Goal: Task Accomplishment & Management: Manage account settings

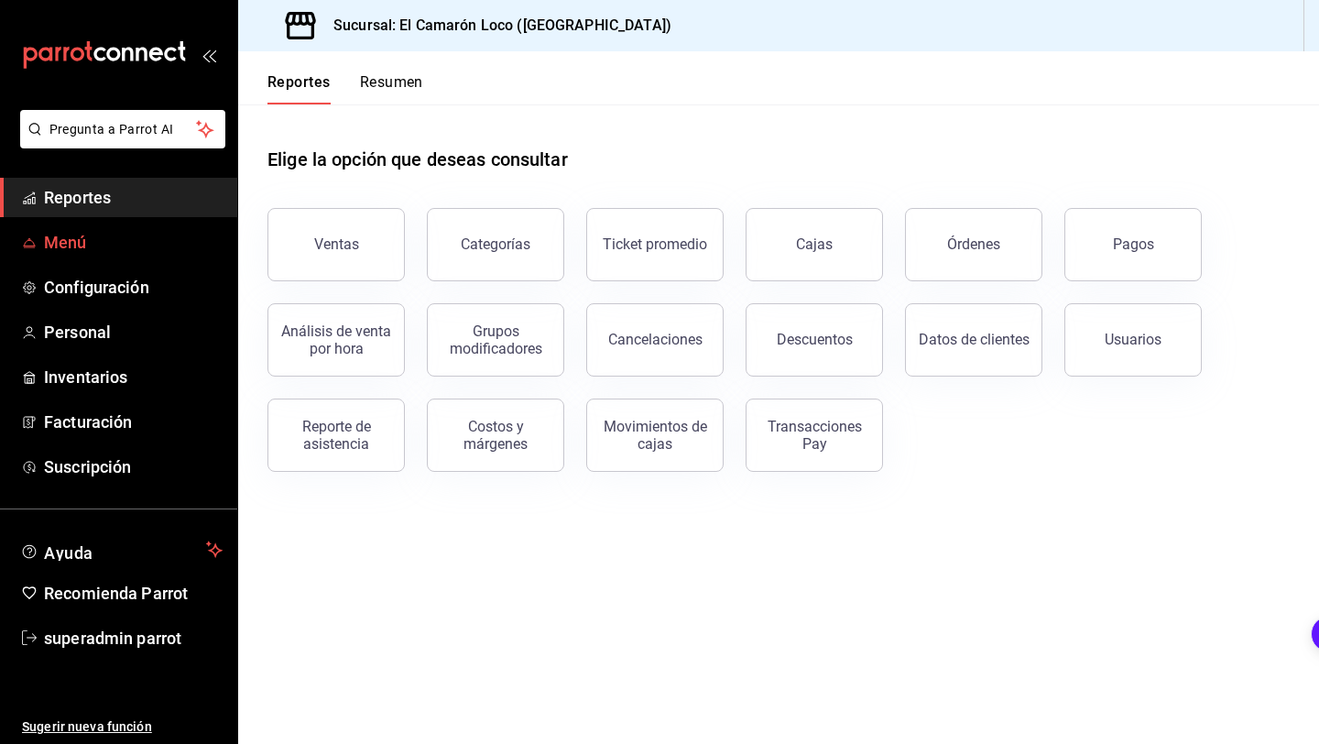
click at [147, 240] on span "Menú" at bounding box center [133, 242] width 179 height 25
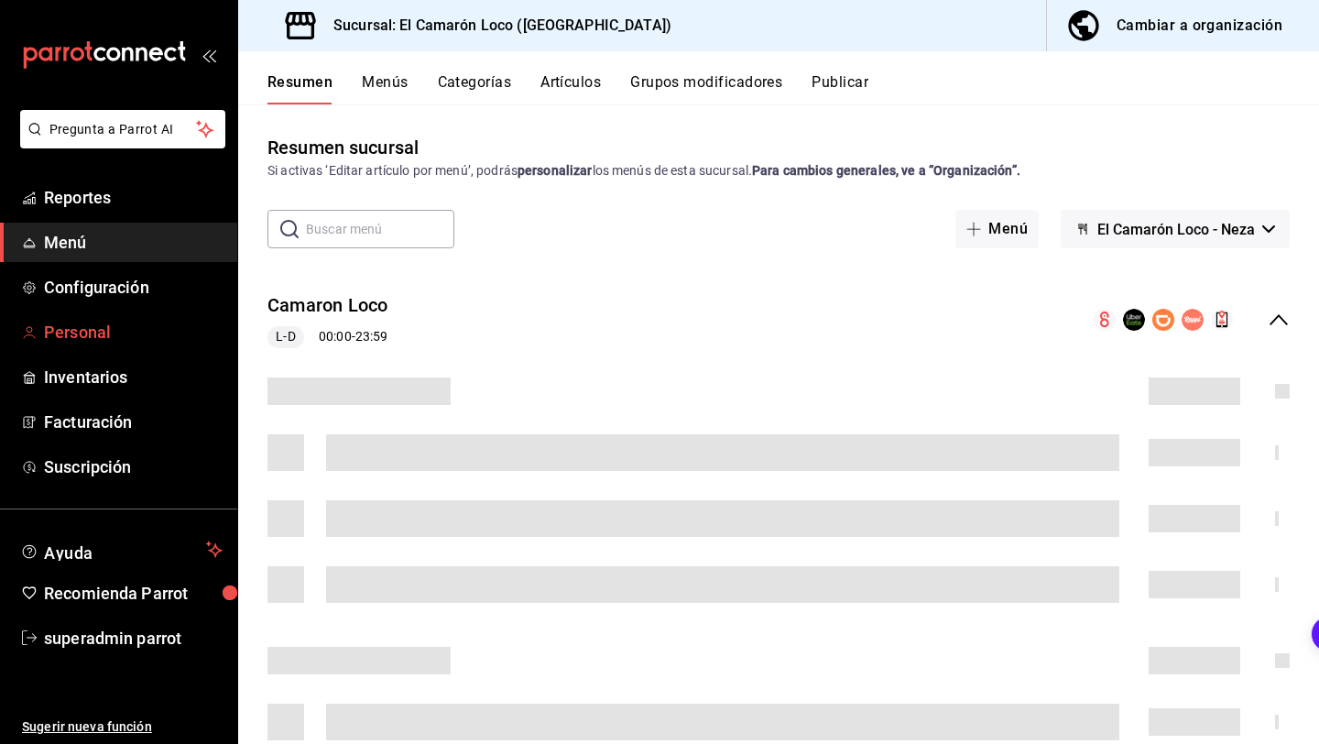
click at [117, 336] on span "Personal" at bounding box center [133, 332] width 179 height 25
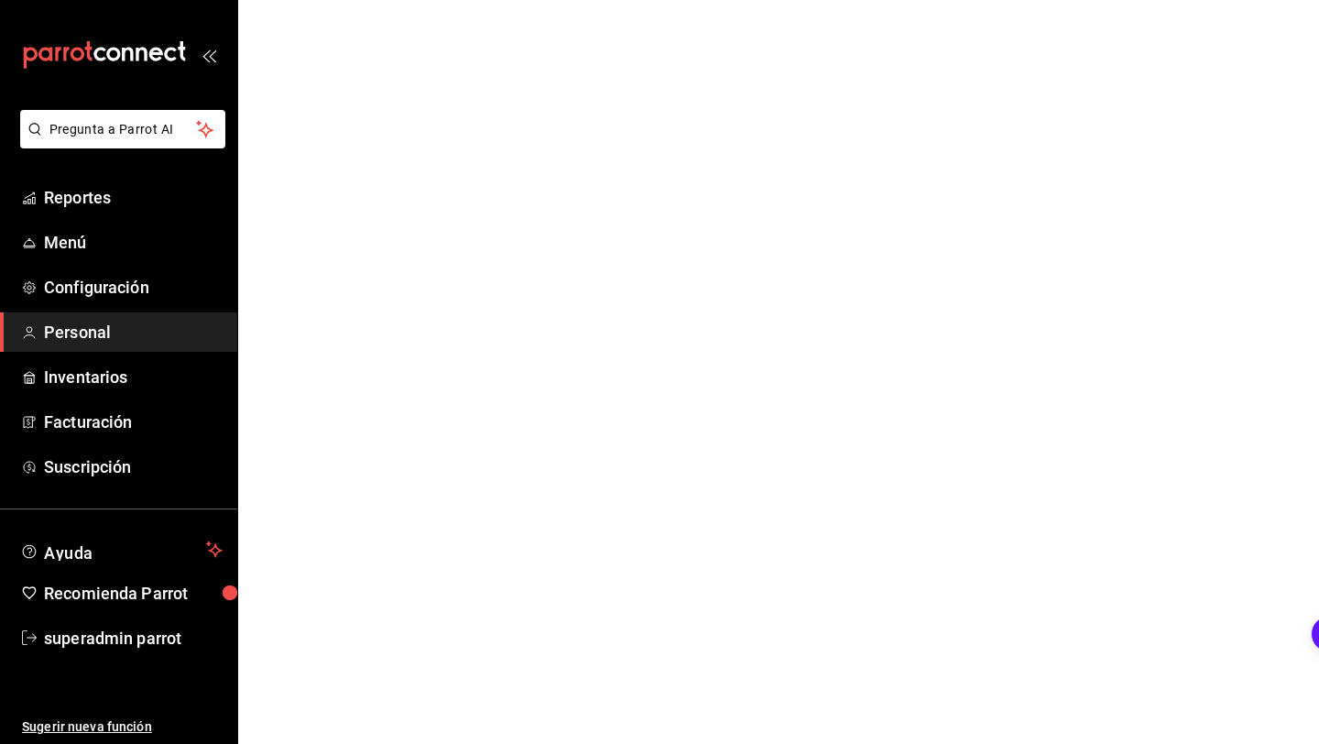
click at [192, 341] on span "Personal" at bounding box center [133, 332] width 179 height 25
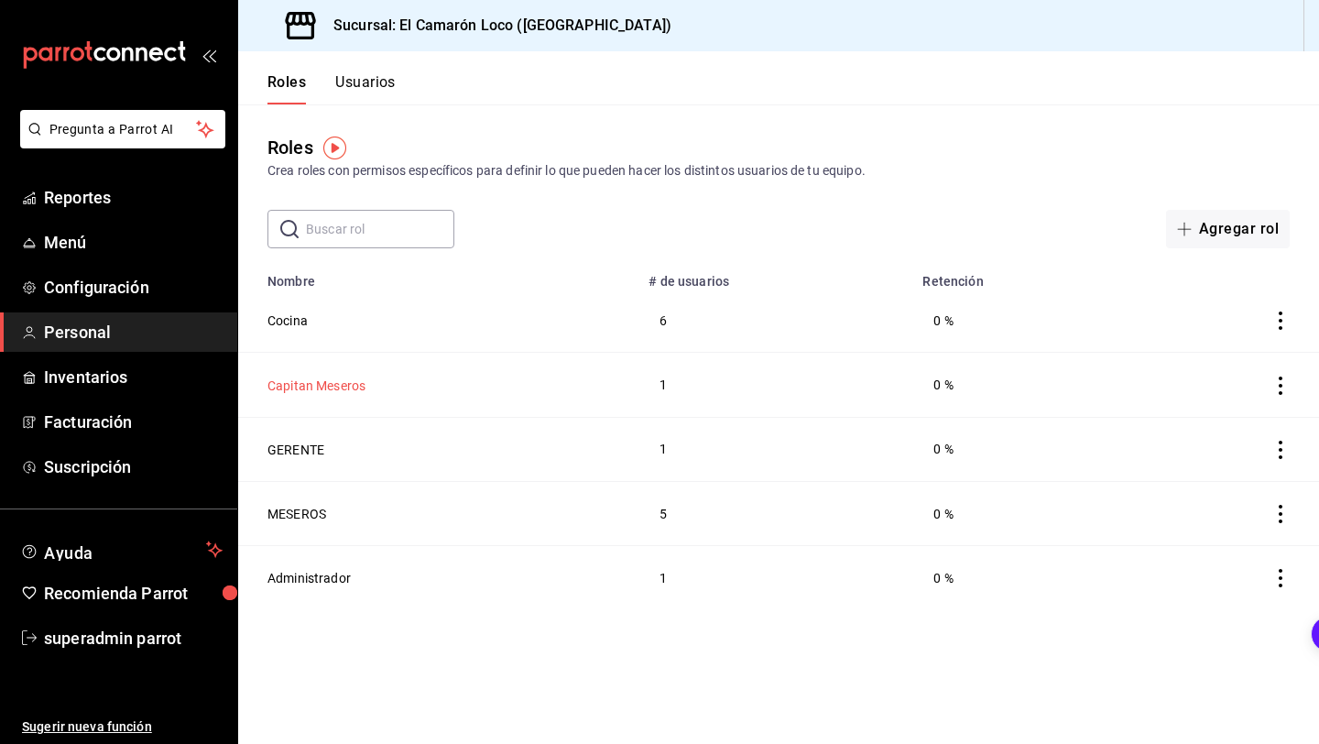
click at [325, 376] on button "Capitan Meseros" at bounding box center [316, 385] width 98 height 18
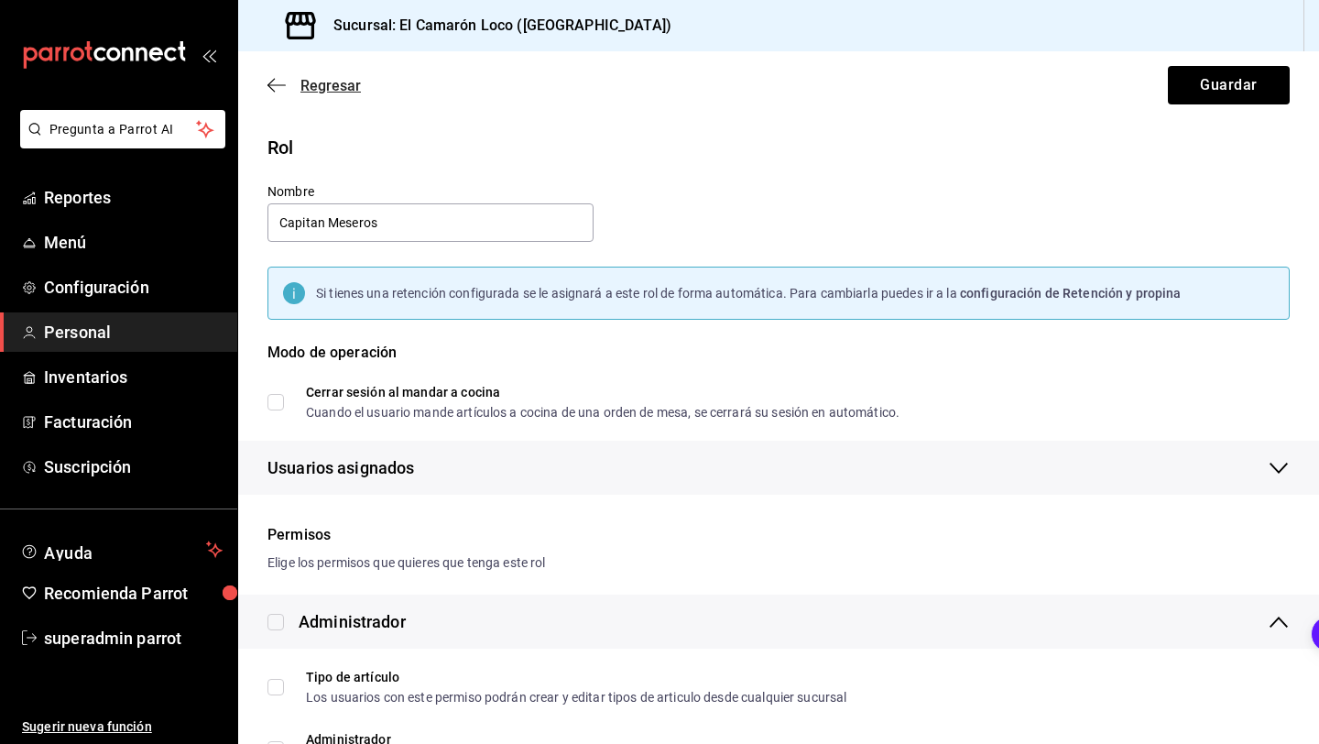
click at [277, 91] on icon "button" at bounding box center [276, 85] width 18 height 16
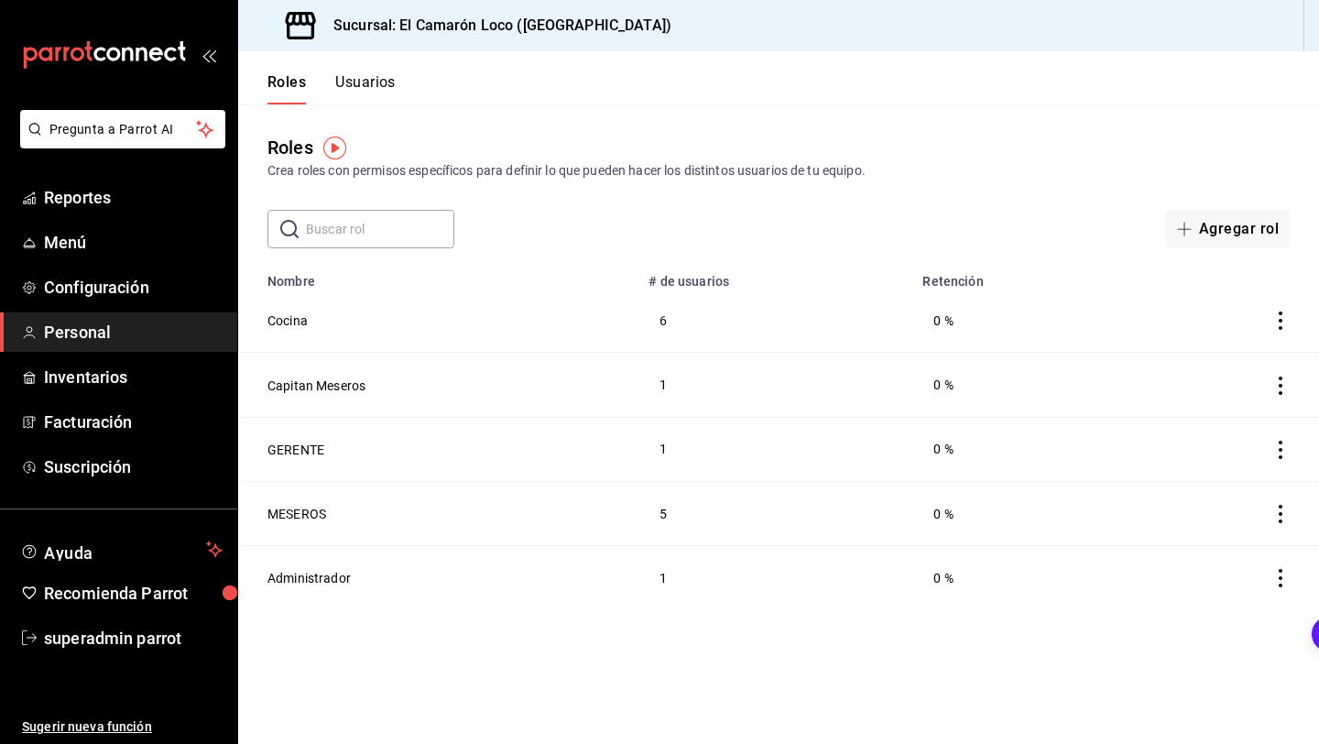
click at [354, 99] on button "Usuarios" at bounding box center [365, 88] width 60 height 31
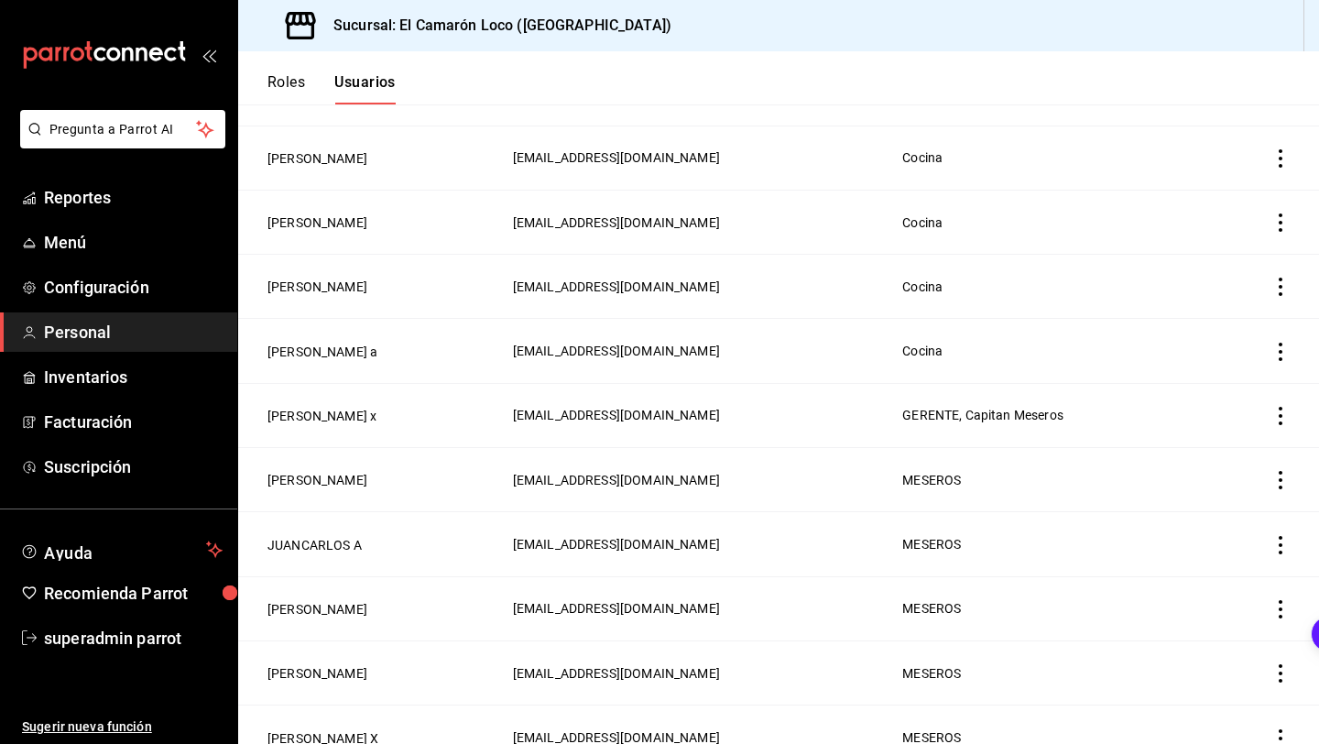
scroll to position [290, 0]
click at [329, 541] on button "JUANCARLOS A" at bounding box center [314, 546] width 94 height 18
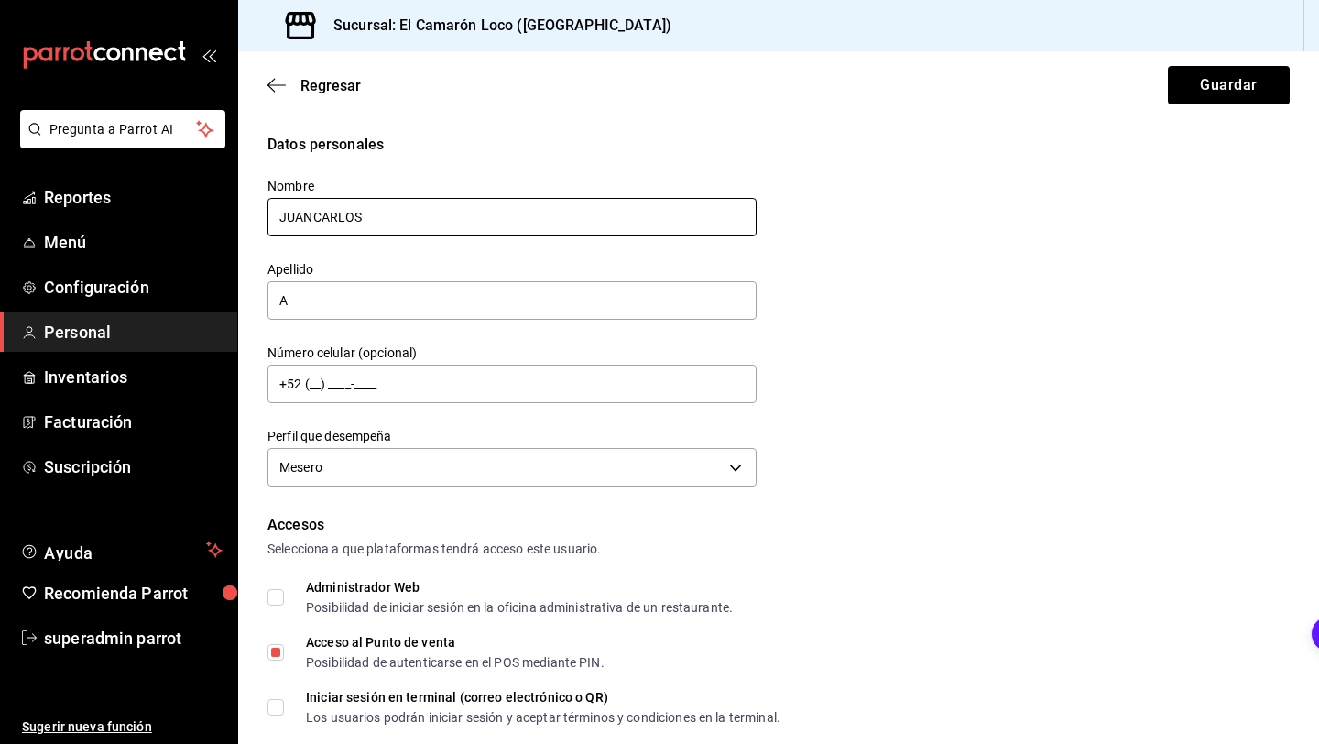
click at [505, 227] on input "JUANCARLOS" at bounding box center [511, 217] width 489 height 38
click at [507, 222] on input "JUANCARLOS" at bounding box center [511, 217] width 489 height 38
type input "AIDE"
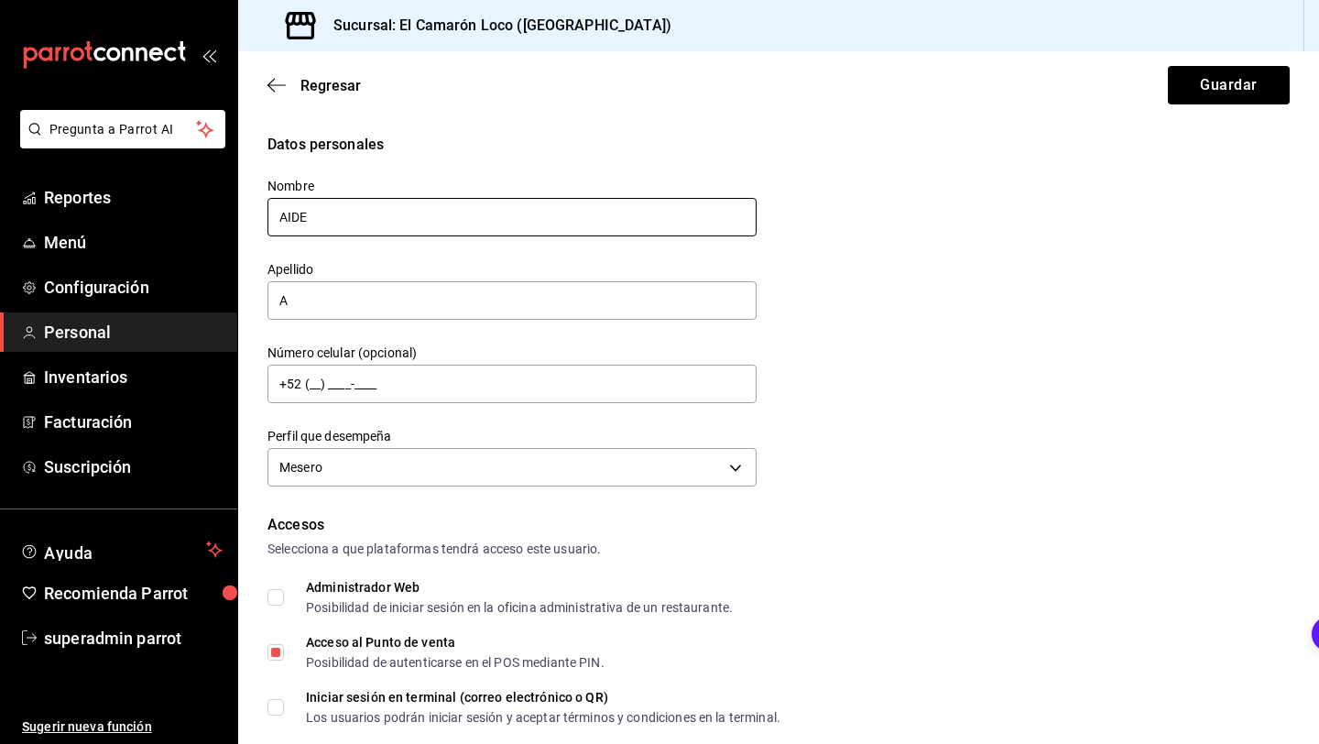
click at [1168, 66] on button "Guardar" at bounding box center [1229, 85] width 122 height 38
